Goal: Task Accomplishment & Management: Complete application form

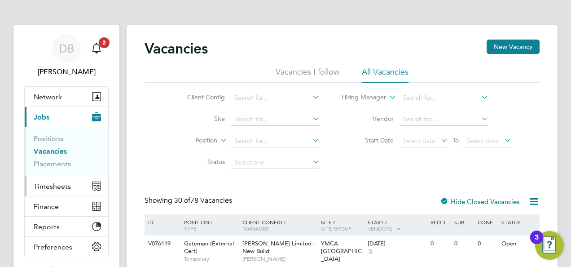
click at [48, 182] on span "Timesheets" at bounding box center [52, 186] width 37 height 9
click at [57, 163] on link "Placements" at bounding box center [52, 163] width 37 height 9
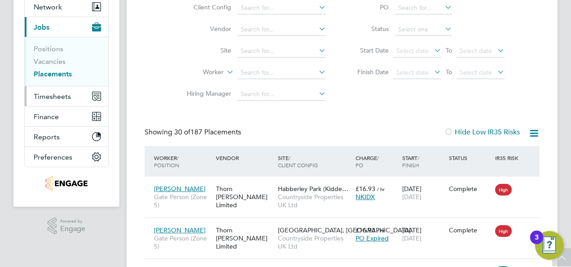
click at [59, 97] on span "Timesheets" at bounding box center [52, 96] width 37 height 9
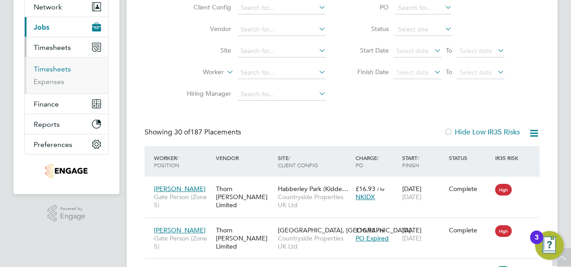
click at [56, 69] on link "Timesheets" at bounding box center [52, 69] width 37 height 9
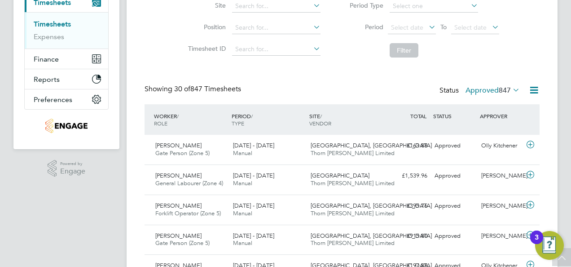
click at [500, 90] on span "847" at bounding box center [505, 90] width 12 height 9
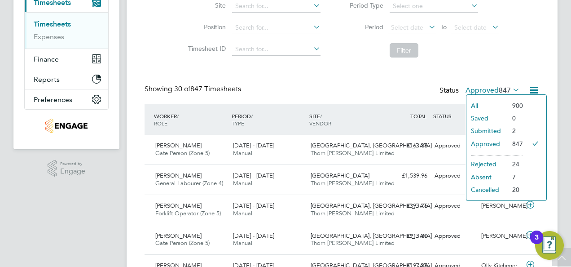
click at [483, 131] on li "Submitted" at bounding box center [487, 130] width 41 height 13
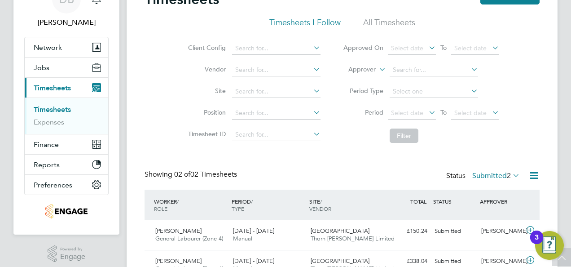
click at [49, 80] on button "Current page: Timesheets" at bounding box center [67, 88] width 84 height 20
click at [44, 67] on span "Jobs" at bounding box center [42, 67] width 16 height 9
click at [37, 65] on span "Jobs" at bounding box center [42, 67] width 16 height 9
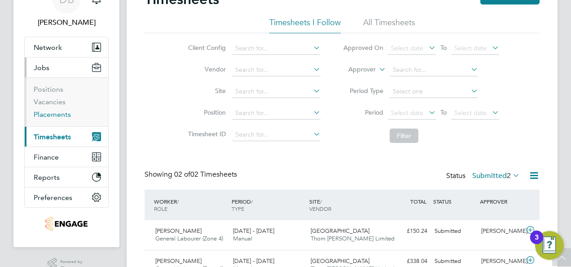
click at [58, 116] on link "Placements" at bounding box center [52, 114] width 37 height 9
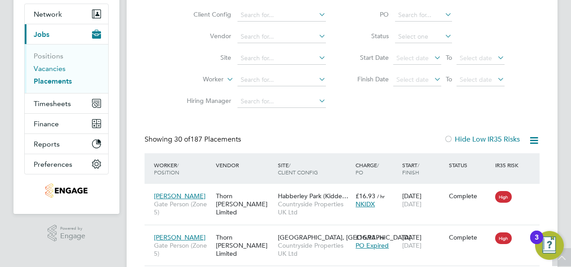
click at [55, 72] on link "Vacancies" at bounding box center [50, 68] width 32 height 9
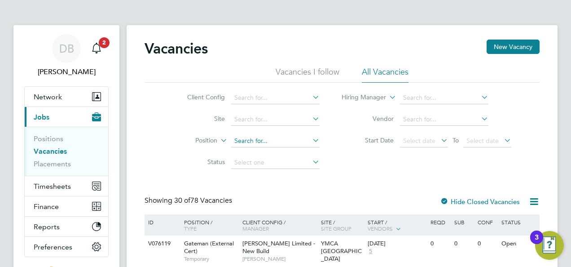
click at [255, 136] on input at bounding box center [275, 141] width 88 height 13
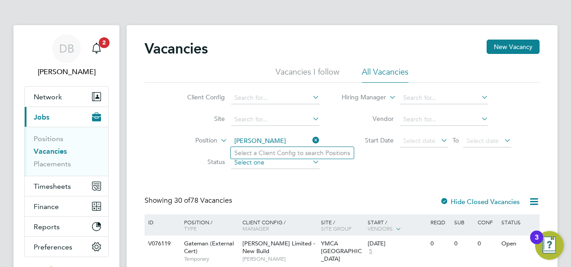
type input "[PERSON_NAME]"
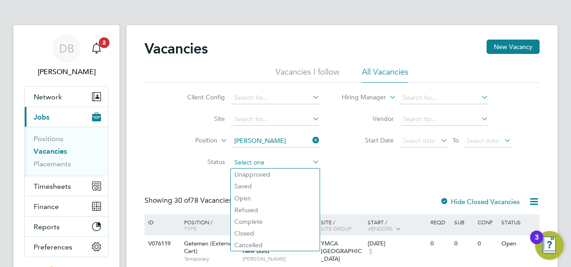
click at [256, 163] on input at bounding box center [275, 162] width 88 height 13
click at [166, 131] on li "Position" at bounding box center [246, 141] width 169 height 22
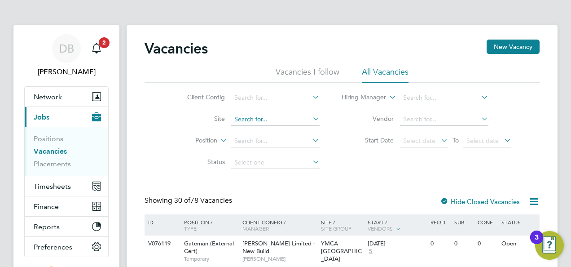
click at [253, 115] on input at bounding box center [275, 119] width 88 height 13
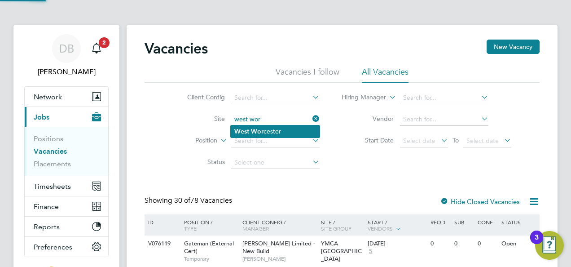
click at [265, 132] on li "West Wor cester" at bounding box center [275, 131] width 89 height 12
type input "[GEOGRAPHIC_DATA]"
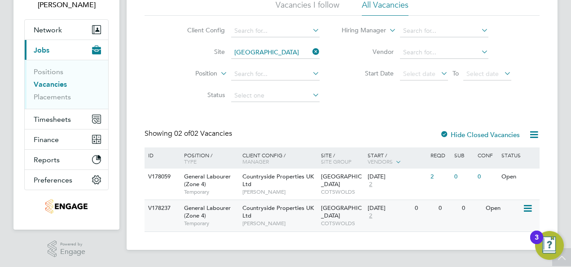
click at [308, 213] on div "Countryside Properties UK Ltd Nabeel Anwar" at bounding box center [279, 215] width 79 height 31
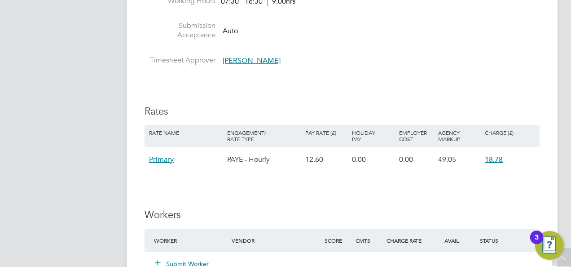
scroll to position [674, 0]
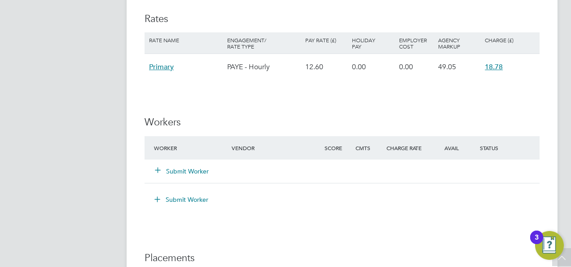
click at [192, 170] on button "Submit Worker" at bounding box center [182, 171] width 54 height 9
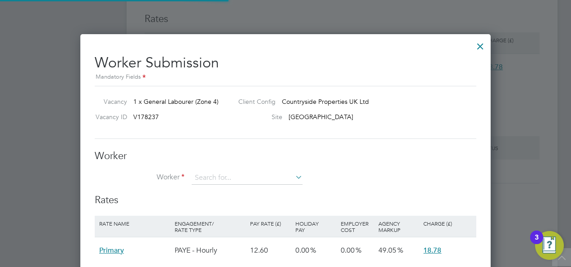
scroll to position [534, 410]
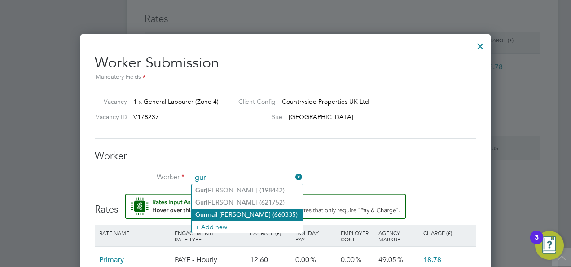
click at [228, 213] on li "Gur mail Singh (660335)" at bounding box center [247, 214] width 111 height 12
type input "Gurmail Singh (660335)"
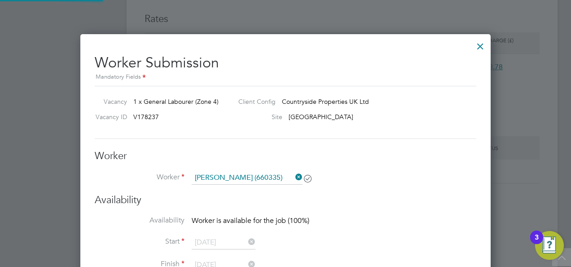
scroll to position [728, 410]
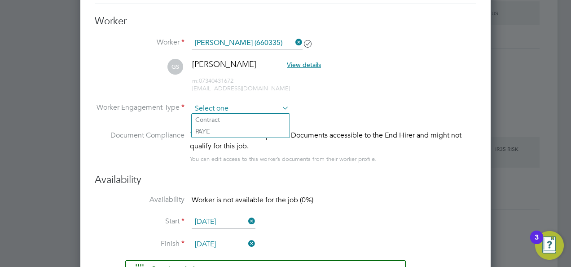
click at [233, 107] on input at bounding box center [240, 108] width 97 height 13
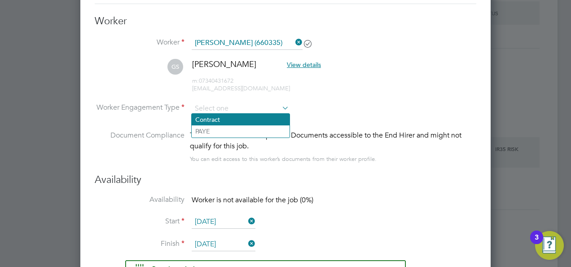
click at [207, 121] on li "Contract" at bounding box center [241, 120] width 98 height 12
type input "Contract"
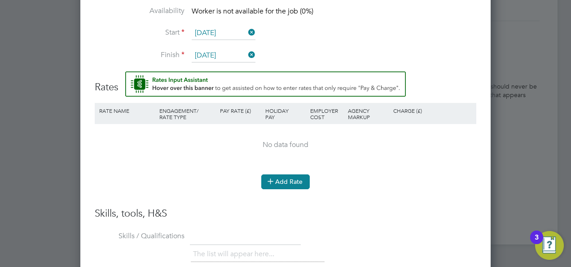
click at [291, 174] on button "Add Rate" at bounding box center [285, 181] width 49 height 14
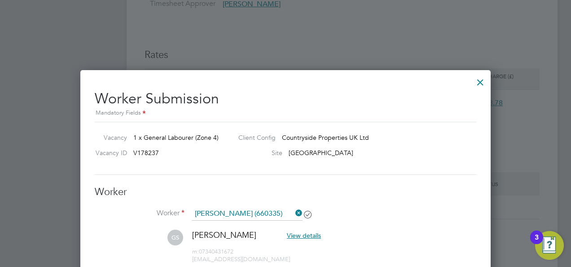
click at [477, 81] on div at bounding box center [480, 80] width 16 height 16
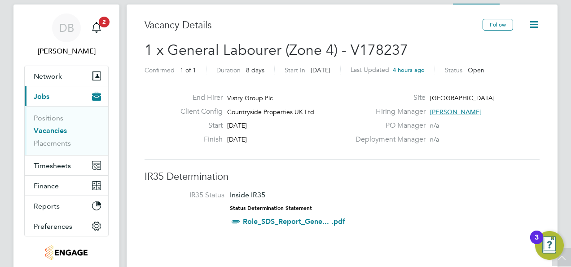
scroll to position [0, 0]
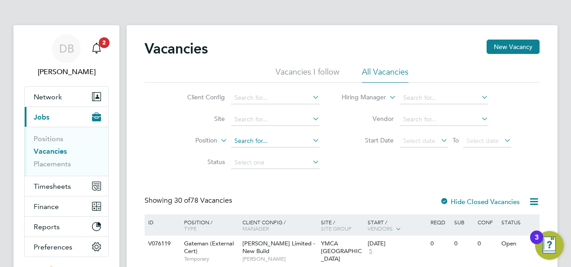
click at [250, 137] on input at bounding box center [275, 141] width 88 height 13
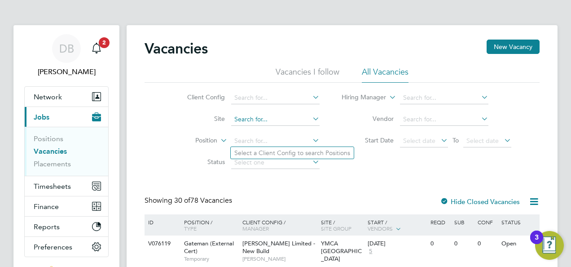
click at [260, 122] on input at bounding box center [275, 119] width 88 height 13
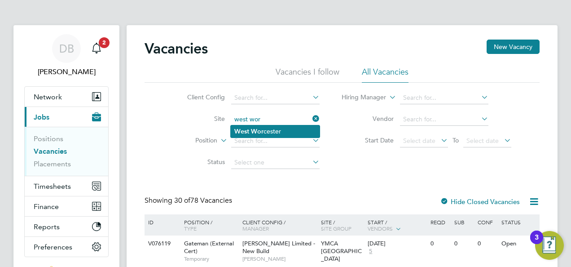
click at [257, 133] on b "Wor" at bounding box center [257, 132] width 13 height 8
type input "[GEOGRAPHIC_DATA]"
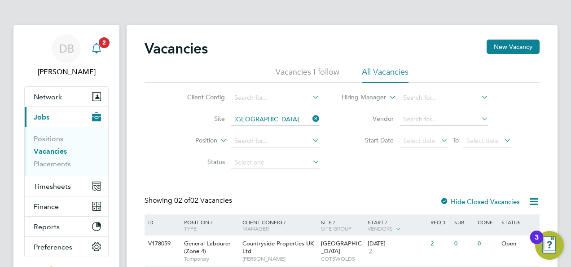
click at [101, 44] on span "2" at bounding box center [104, 42] width 11 height 11
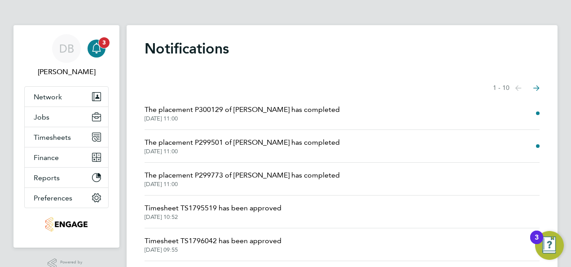
click at [98, 53] on icon "Main navigation" at bounding box center [96, 48] width 11 height 11
click at [73, 91] on button "Network" at bounding box center [67, 97] width 84 height 20
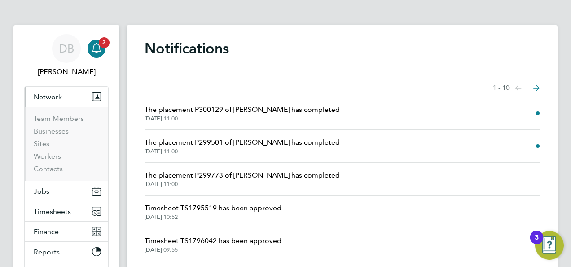
click at [61, 96] on span "Network" at bounding box center [48, 97] width 28 height 9
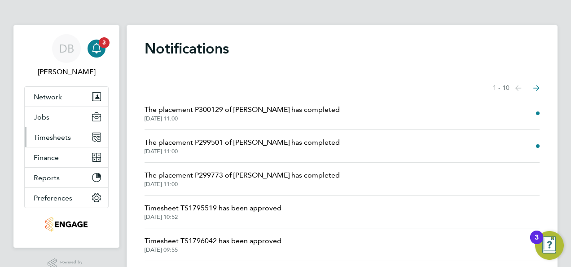
click at [49, 141] on button "Timesheets" at bounding box center [67, 137] width 84 height 20
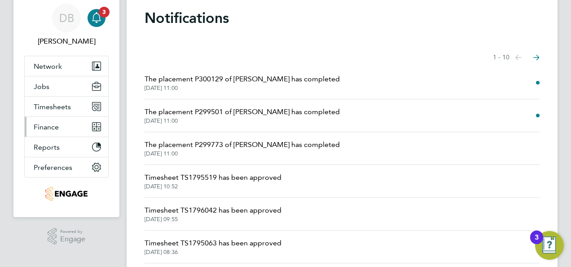
scroll to position [45, 0]
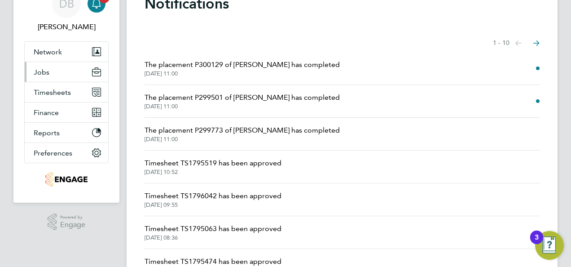
click at [49, 68] on button "Jobs" at bounding box center [67, 72] width 84 height 20
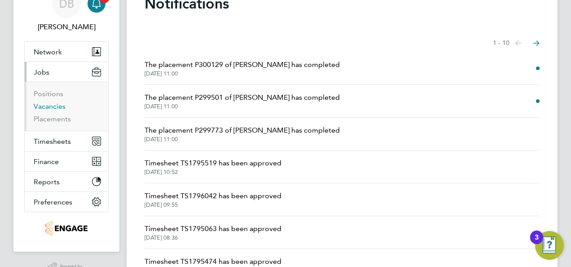
click at [52, 104] on link "Vacancies" at bounding box center [50, 106] width 32 height 9
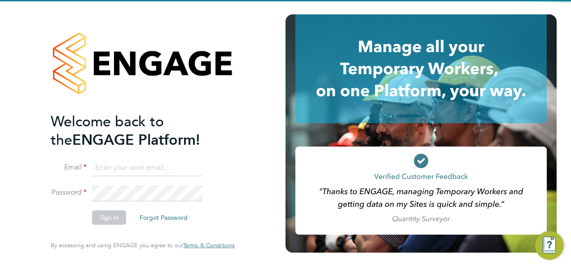
type input "[PERSON_NAME][EMAIL_ADDRESS][PERSON_NAME][DOMAIN_NAME]"
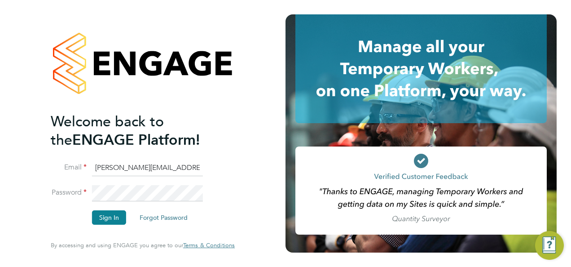
click at [135, 184] on li "Email [PERSON_NAME][EMAIL_ADDRESS][PERSON_NAME][DOMAIN_NAME]" at bounding box center [138, 172] width 175 height 25
click at [113, 213] on button "Sign In" at bounding box center [109, 217] width 34 height 14
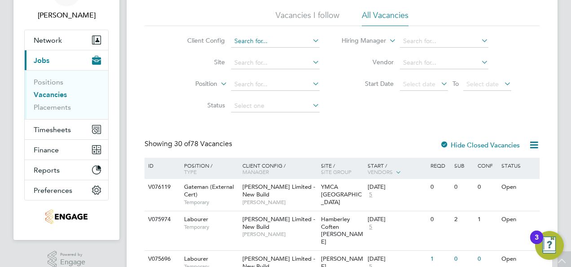
scroll to position [22, 0]
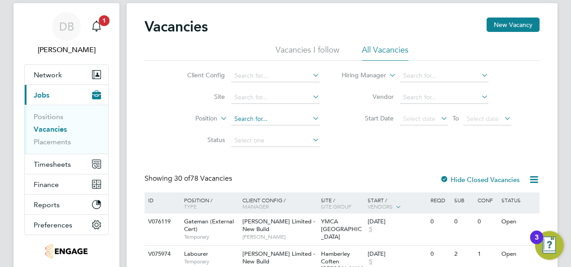
click at [268, 121] on input at bounding box center [275, 119] width 88 height 13
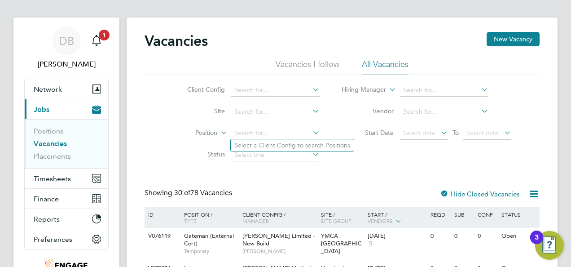
scroll to position [0, 0]
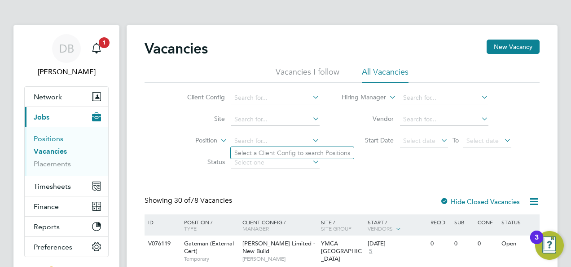
click at [55, 138] on link "Positions" at bounding box center [49, 138] width 30 height 9
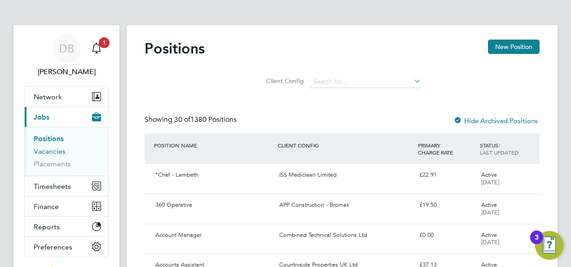
click at [41, 149] on link "Vacancies" at bounding box center [50, 151] width 32 height 9
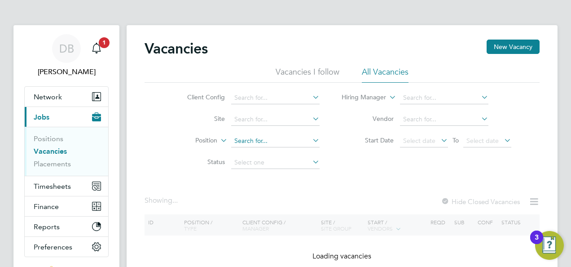
click at [253, 138] on input at bounding box center [275, 141] width 88 height 13
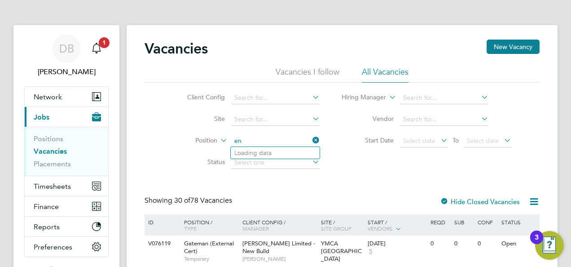
type input "e"
click at [246, 120] on input at bounding box center [275, 119] width 88 height 13
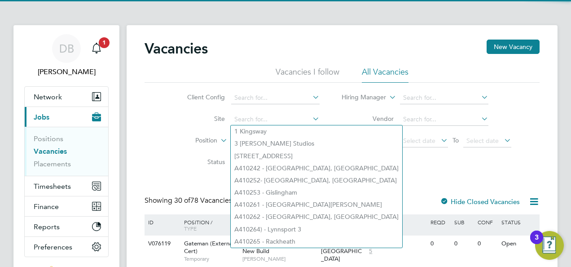
click at [181, 127] on li "Site" at bounding box center [246, 120] width 169 height 22
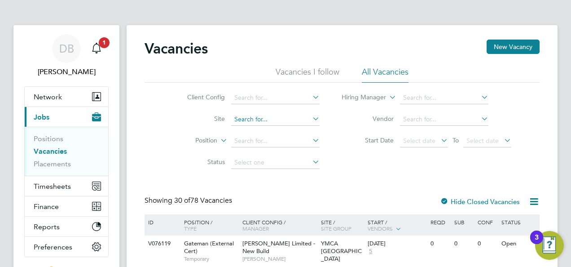
click at [270, 115] on input at bounding box center [275, 119] width 88 height 13
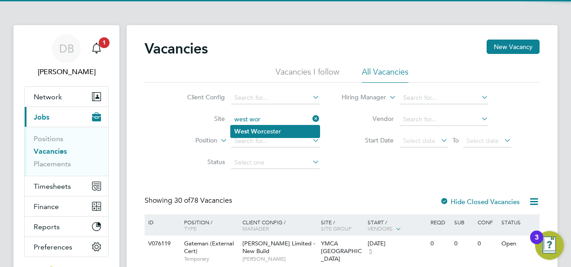
type input "[GEOGRAPHIC_DATA]"
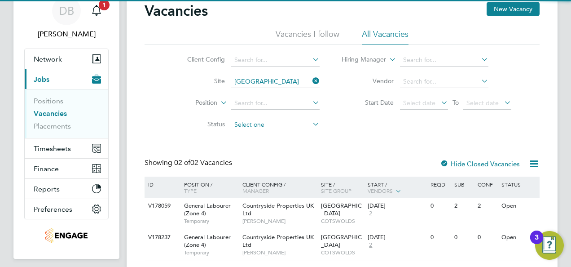
scroll to position [67, 0]
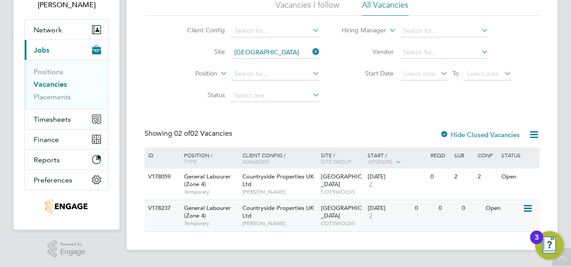
click at [260, 204] on div "Countryside Properties UK Ltd Nabeel Anwar" at bounding box center [279, 215] width 79 height 31
click at [398, 139] on div "Showing 02 of 02 Vacancies Hide Closed Vacancies" at bounding box center [342, 138] width 395 height 18
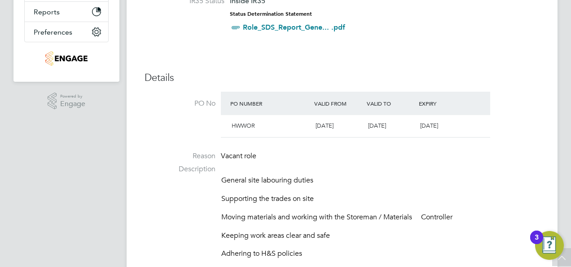
scroll to position [180, 0]
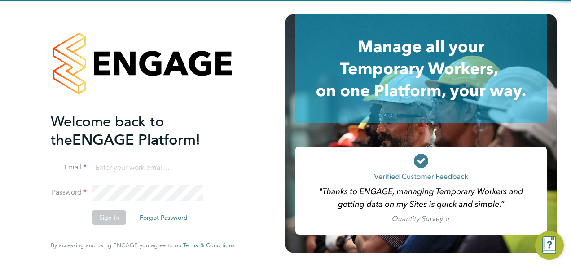
type input "[PERSON_NAME][EMAIL_ADDRESS][PERSON_NAME][DOMAIN_NAME]"
click at [156, 169] on input "[PERSON_NAME][EMAIL_ADDRESS][PERSON_NAME][DOMAIN_NAME]" at bounding box center [147, 168] width 111 height 16
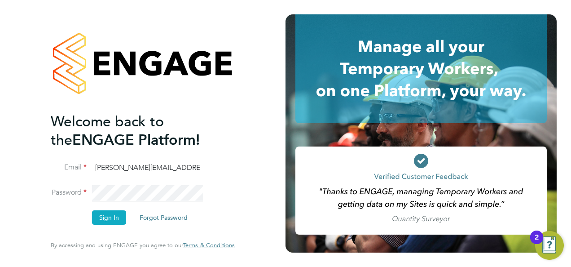
click at [112, 216] on button "Sign In" at bounding box center [109, 217] width 34 height 14
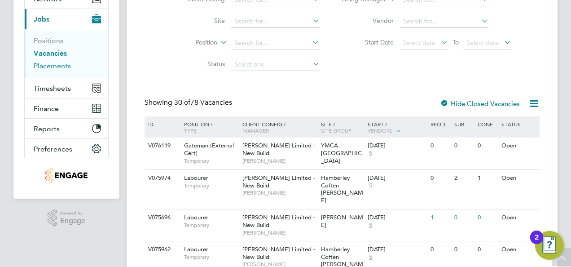
scroll to position [112, 0]
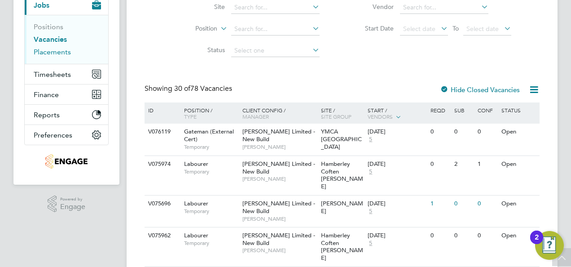
click at [55, 49] on link "Placements" at bounding box center [52, 52] width 37 height 9
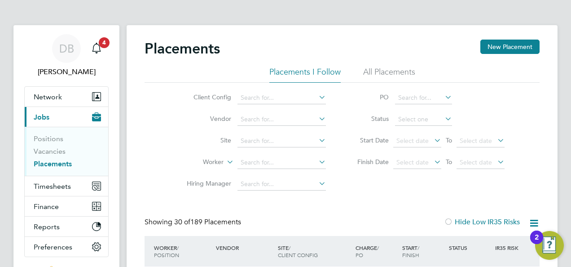
click at [53, 155] on li "Vacancies" at bounding box center [67, 153] width 67 height 13
click at [53, 152] on link "Vacancies" at bounding box center [50, 151] width 32 height 9
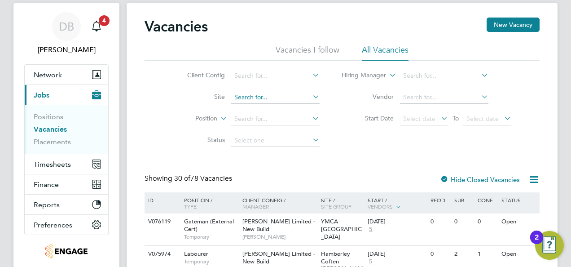
click at [261, 95] on input at bounding box center [275, 97] width 88 height 13
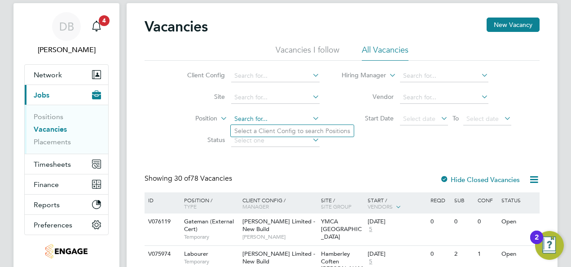
click at [271, 117] on input at bounding box center [275, 119] width 88 height 13
click at [259, 95] on input at bounding box center [275, 97] width 88 height 13
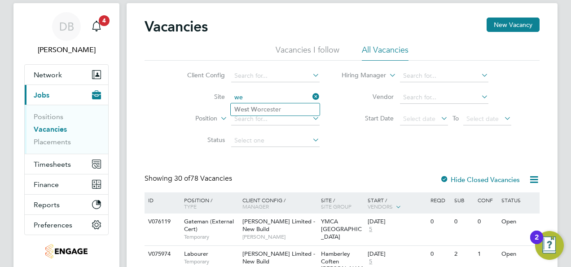
type input "w"
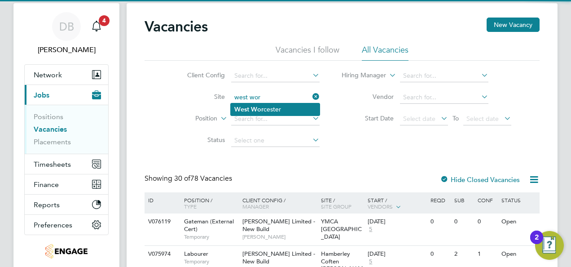
click at [257, 106] on b "Wor" at bounding box center [257, 110] width 13 height 8
type input "[GEOGRAPHIC_DATA]"
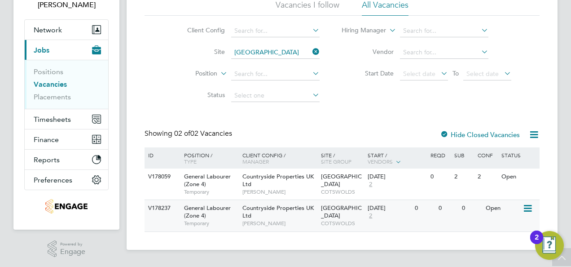
click at [219, 210] on span "General Labourer (Zone 4)" at bounding box center [207, 211] width 47 height 15
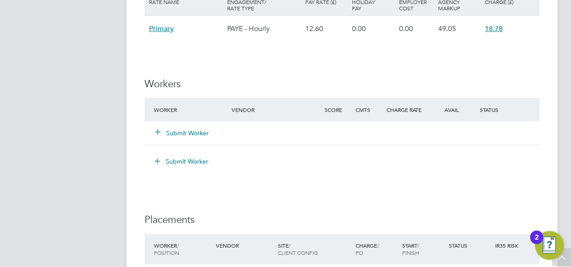
scroll to position [763, 0]
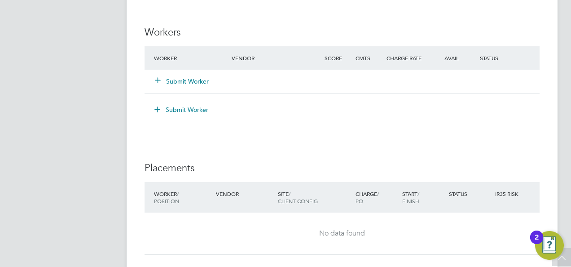
click at [198, 81] on button "Submit Worker" at bounding box center [182, 81] width 54 height 9
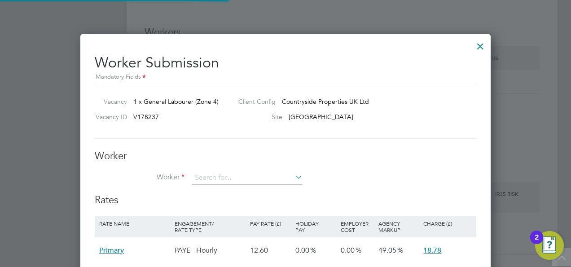
scroll to position [534, 410]
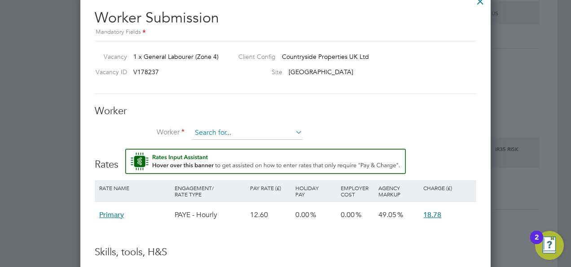
click at [221, 134] on input at bounding box center [247, 132] width 111 height 13
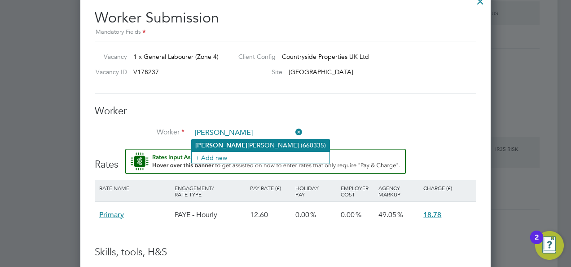
click at [231, 144] on li "[PERSON_NAME] (660335)" at bounding box center [261, 145] width 138 height 12
type input "[PERSON_NAME] (660335)"
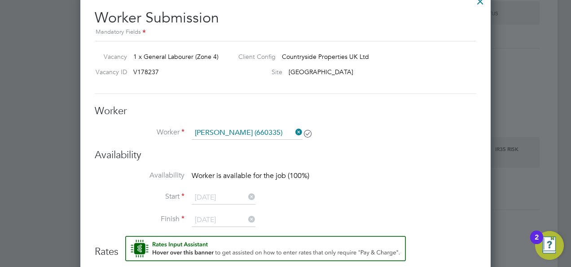
scroll to position [0, 4]
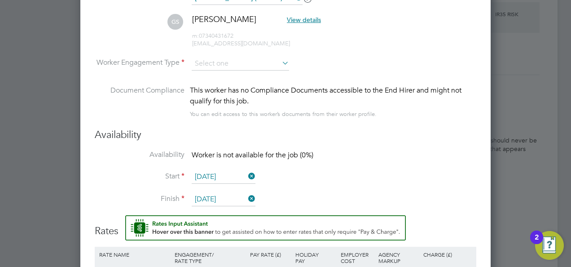
click at [309, 152] on span "Worker is not available for the job (0%)" at bounding box center [253, 154] width 122 height 9
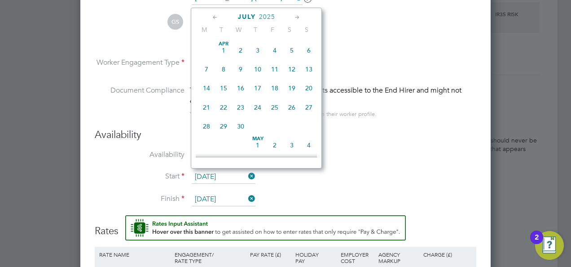
click at [218, 176] on input "28 Jul 2025" at bounding box center [224, 176] width 64 height 13
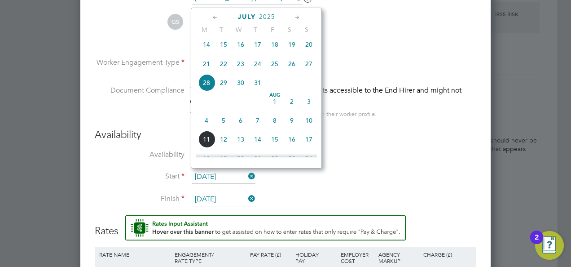
click at [207, 89] on span "28" at bounding box center [206, 82] width 17 height 17
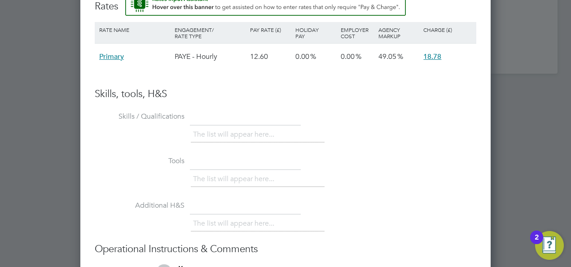
click at [225, 128] on li "The list will appear here..." at bounding box center [235, 134] width 85 height 12
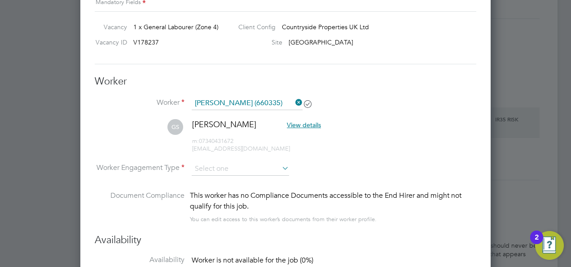
scroll to position [824, 0]
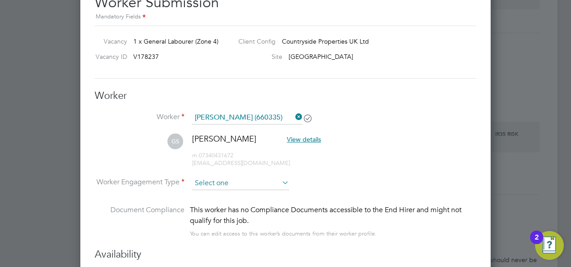
click at [214, 175] on ul "Worker Gurmail Singh (660335) GS Gurmail Singh View details m: 07340431672 gurm…" at bounding box center [286, 179] width 382 height 137
drag, startPoint x: 214, startPoint y: 175, endPoint x: 216, endPoint y: 182, distance: 7.4
click at [216, 182] on input at bounding box center [240, 182] width 97 height 13
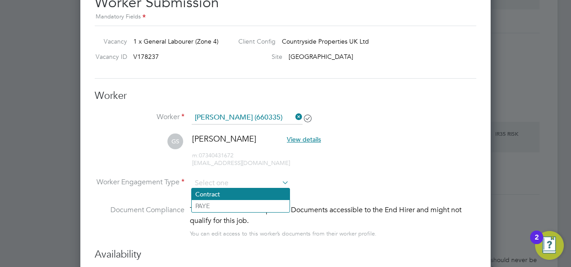
click at [214, 189] on li "Contract" at bounding box center [241, 194] width 98 height 12
type input "Contract"
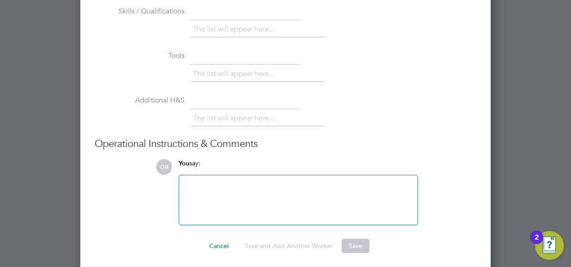
click at [348, 239] on button "Save" at bounding box center [356, 245] width 28 height 14
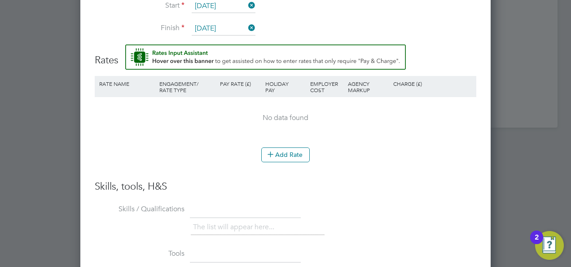
click at [188, 134] on div "No data found" at bounding box center [286, 118] width 364 height 42
click at [297, 153] on button "Add Rate" at bounding box center [285, 154] width 49 height 14
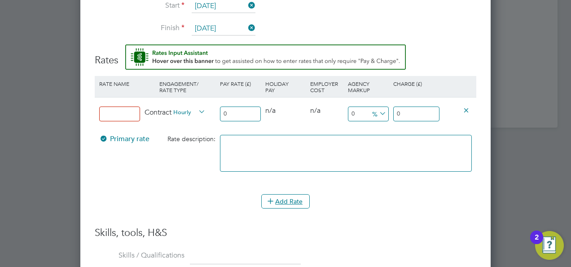
click at [126, 107] on input at bounding box center [119, 113] width 41 height 15
type input "Labourer"
drag, startPoint x: 227, startPoint y: 111, endPoint x: 243, endPoint y: 111, distance: 15.3
click at [229, 114] on input "0" at bounding box center [240, 113] width 41 height 15
type input "1"
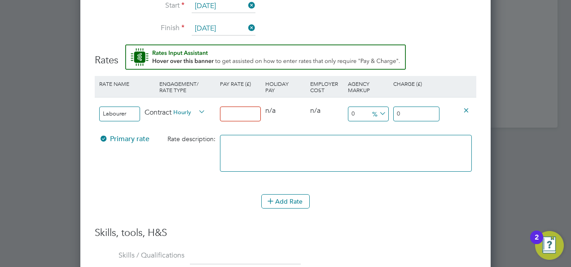
type input "1"
type input "16"
type input "16.5"
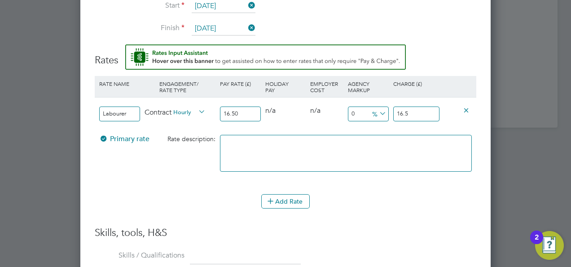
type input "16.50"
drag, startPoint x: 371, startPoint y: 192, endPoint x: 384, endPoint y: 114, distance: 79.7
click at [371, 194] on div "Add Rate" at bounding box center [286, 201] width 382 height 14
click at [366, 110] on input "0" at bounding box center [368, 113] width 41 height 15
type input "1"
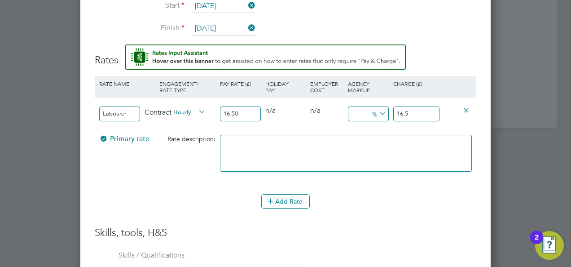
type input "16.665"
type input "15"
type input "18.975"
type input "1"
type input "16.665"
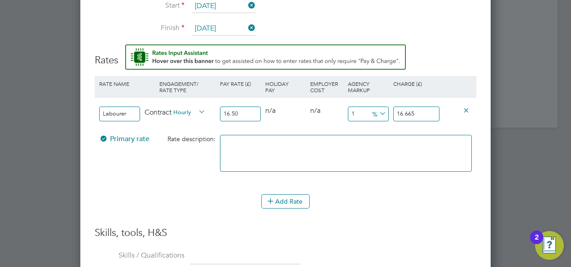
type input "12"
type input "18.48"
type input "12.5"
type input "18.5625"
type input "12.5"
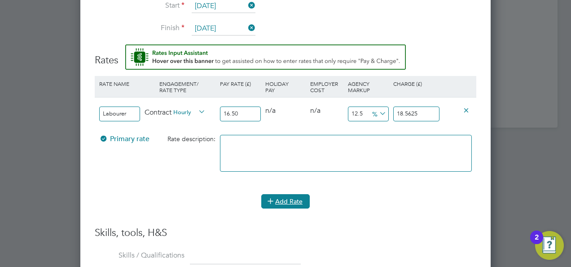
click at [290, 194] on button "Add Rate" at bounding box center [285, 201] width 49 height 14
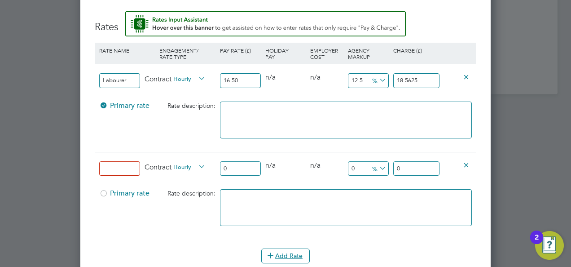
scroll to position [1204, 0]
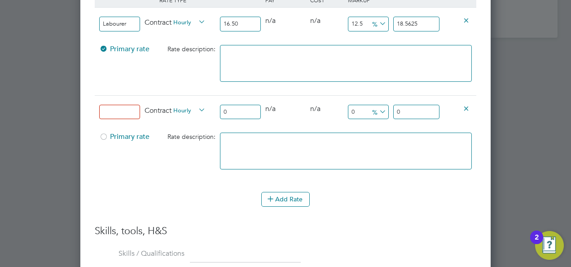
click at [463, 105] on icon at bounding box center [466, 108] width 7 height 7
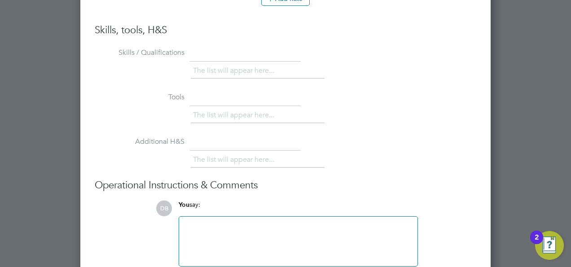
scroll to position [1357, 0]
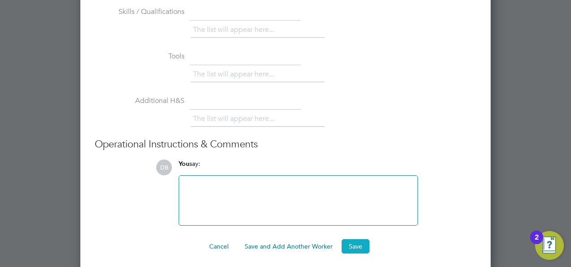
click at [361, 242] on button "Save" at bounding box center [356, 246] width 28 height 14
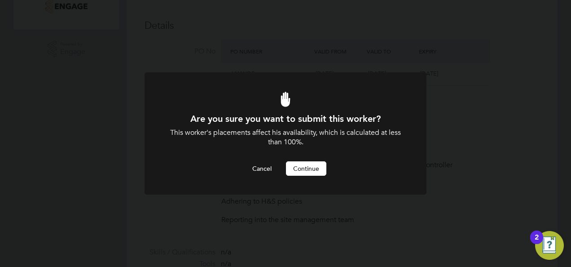
scroll to position [0, 0]
click at [305, 164] on button "Continue" at bounding box center [306, 168] width 40 height 14
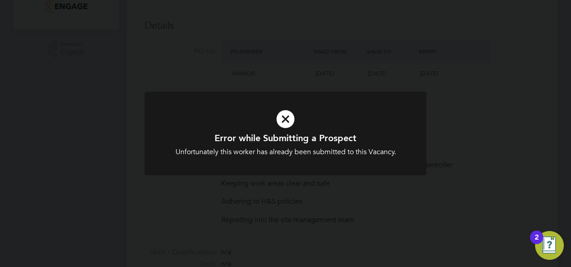
click at [208, 106] on icon at bounding box center [286, 118] width 234 height 35
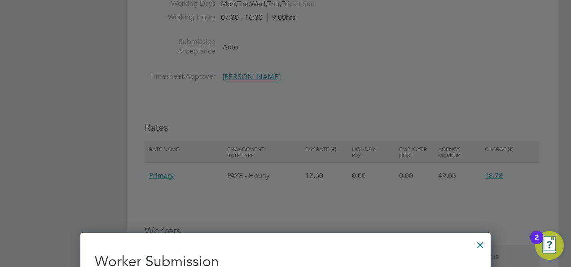
scroll to position [671, 0]
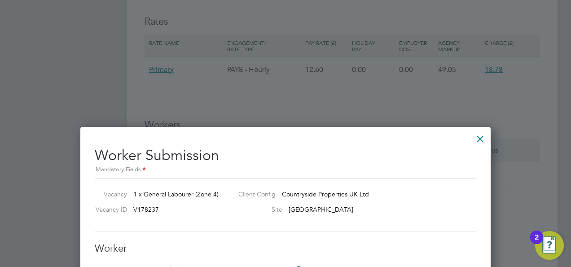
click at [476, 140] on div at bounding box center [480, 136] width 16 height 16
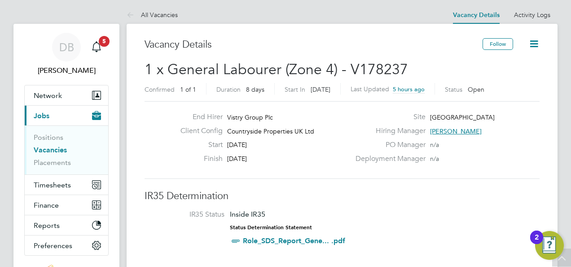
scroll to position [0, 0]
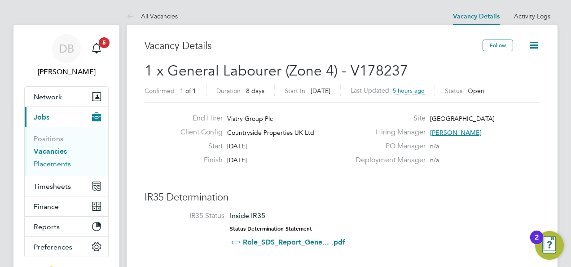
click at [57, 162] on link "Placements" at bounding box center [52, 163] width 37 height 9
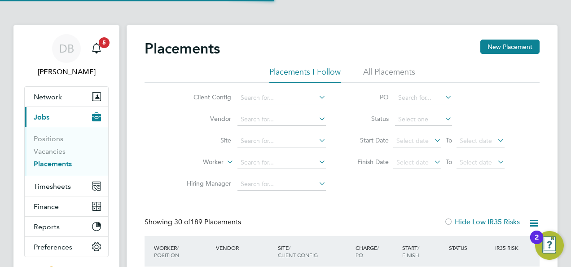
scroll to position [34, 62]
click at [259, 163] on input at bounding box center [282, 162] width 88 height 13
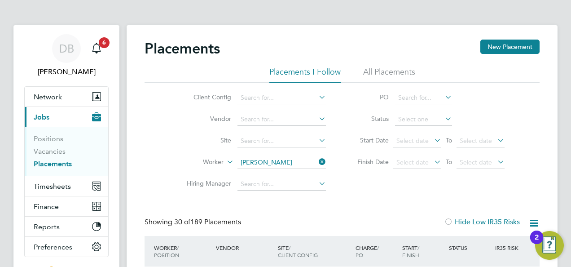
click at [273, 172] on li "Gurmail Singh" at bounding box center [293, 174] width 111 height 12
type input "[PERSON_NAME]"
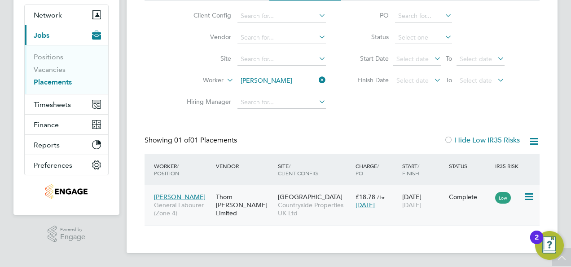
click at [408, 207] on span "[DATE]" at bounding box center [411, 205] width 19 height 8
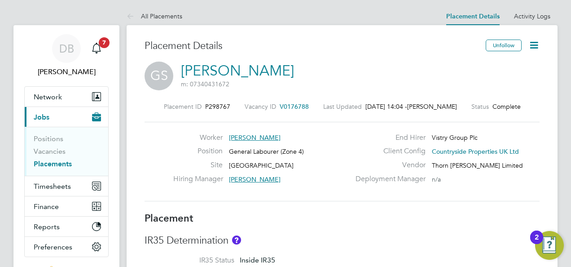
click at [531, 44] on icon at bounding box center [534, 45] width 11 height 11
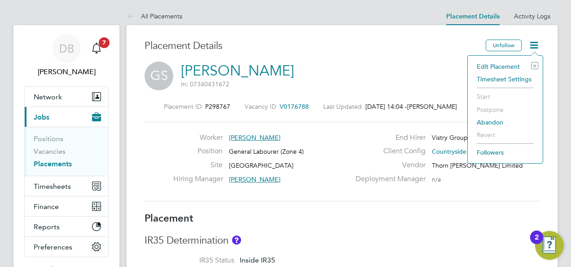
click at [490, 78] on li "Timesheet Settings" at bounding box center [505, 79] width 66 height 13
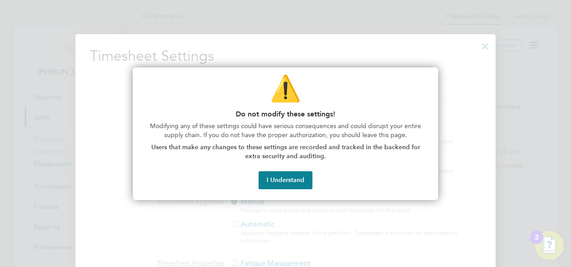
click at [362, 49] on div at bounding box center [285, 133] width 571 height 267
click at [296, 175] on button "I Understand" at bounding box center [286, 180] width 54 height 18
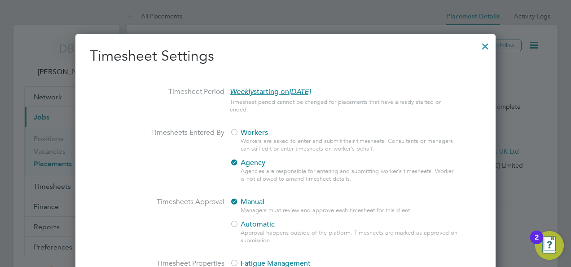
click at [484, 44] on div at bounding box center [485, 44] width 16 height 16
